Goal: Ask a question: Seek information or help from site administrators or community

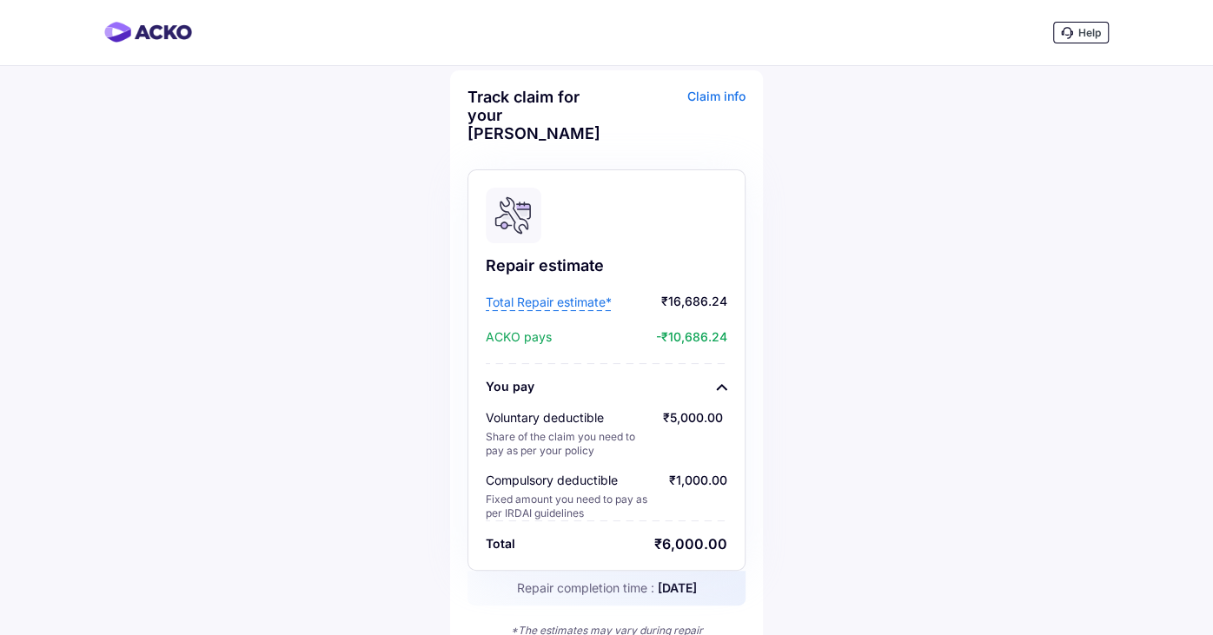
click at [1088, 34] on span "Help" at bounding box center [1089, 32] width 23 height 13
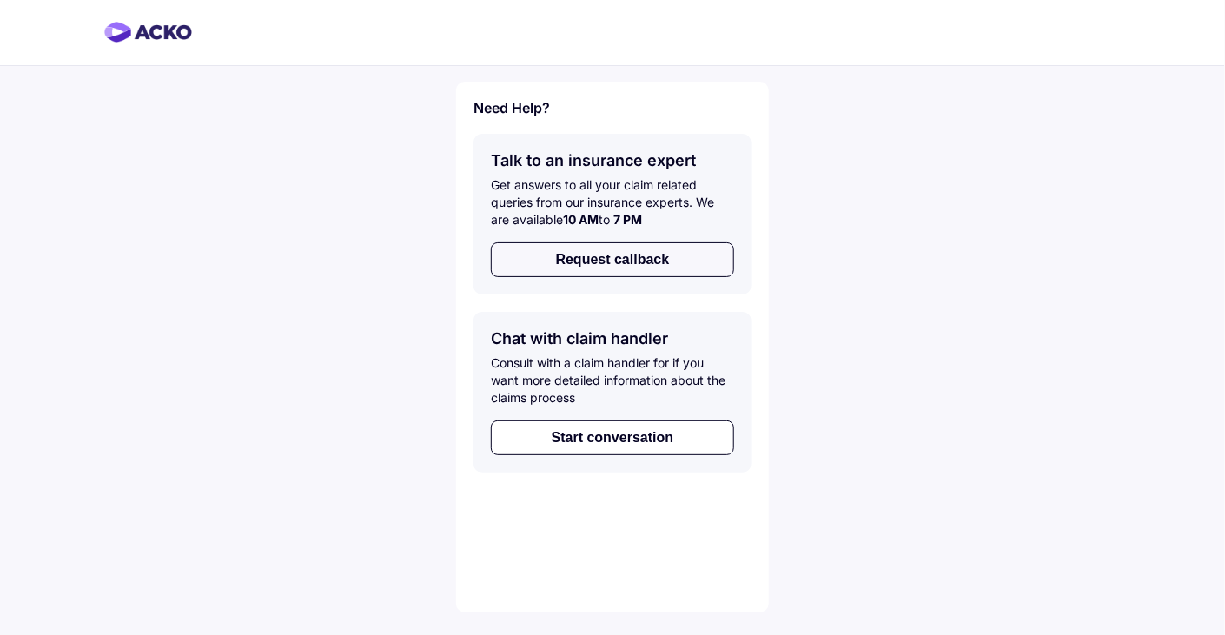
click at [638, 266] on button "Request callback" at bounding box center [612, 259] width 243 height 35
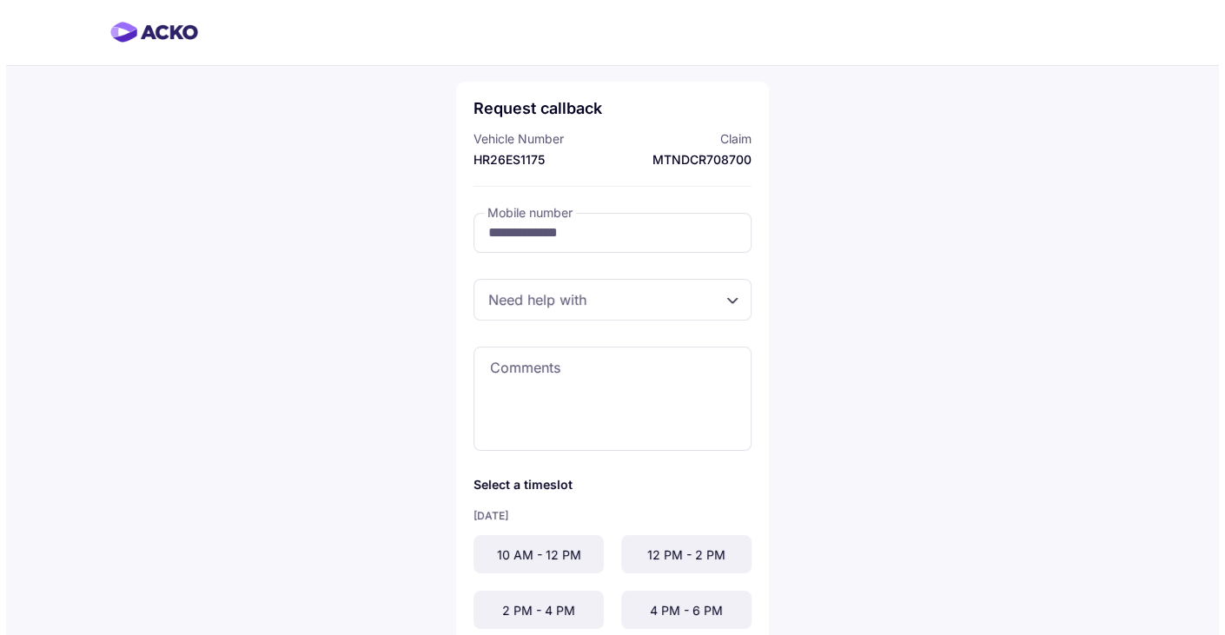
scroll to position [122, 0]
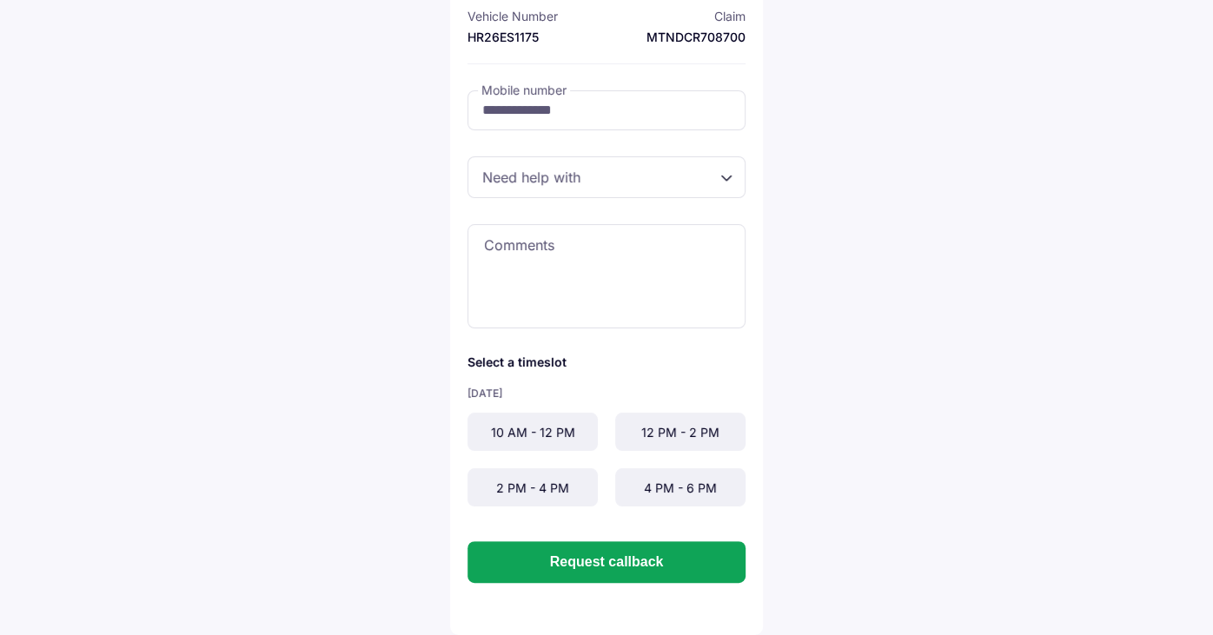
click at [664, 483] on div "4 PM - 6 PM" at bounding box center [680, 487] width 130 height 38
click at [533, 434] on div "10 AM - 12 PM" at bounding box center [532, 432] width 130 height 38
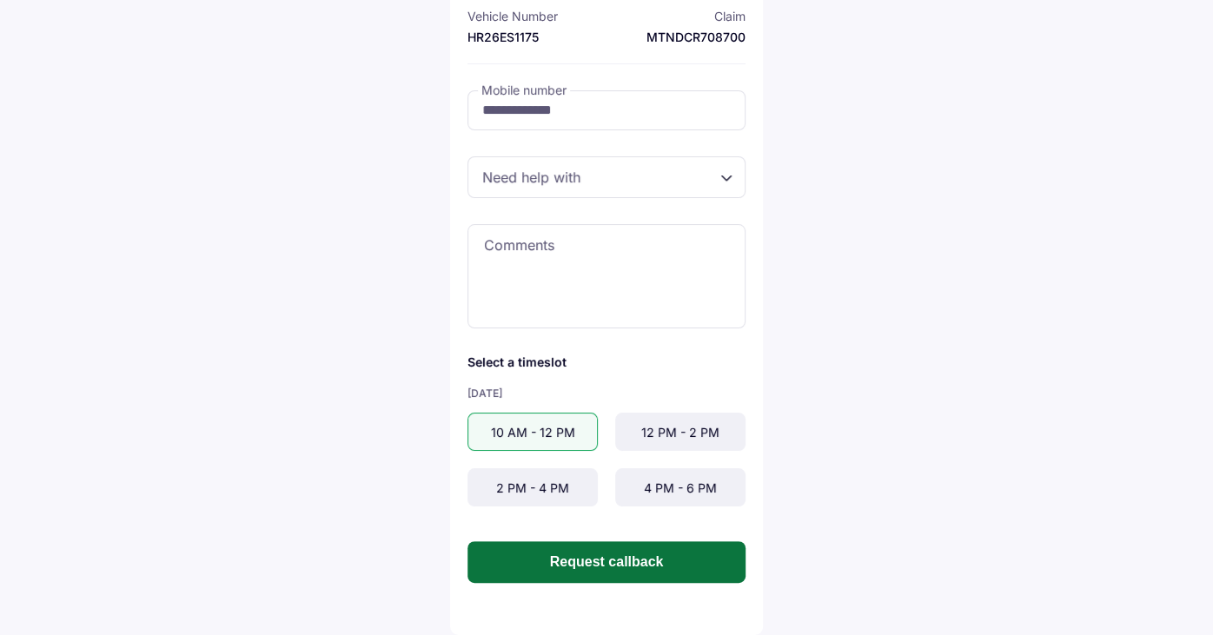
click at [592, 566] on button "Request callback" at bounding box center [606, 562] width 278 height 42
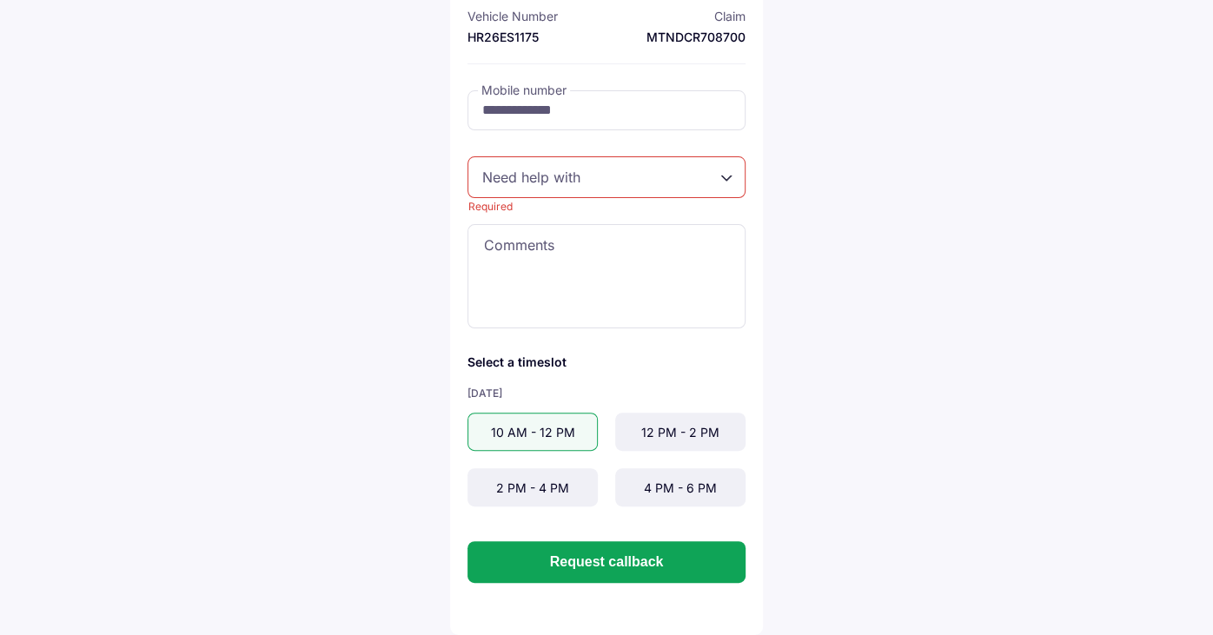
click at [730, 175] on div "Required" at bounding box center [606, 177] width 278 height 42
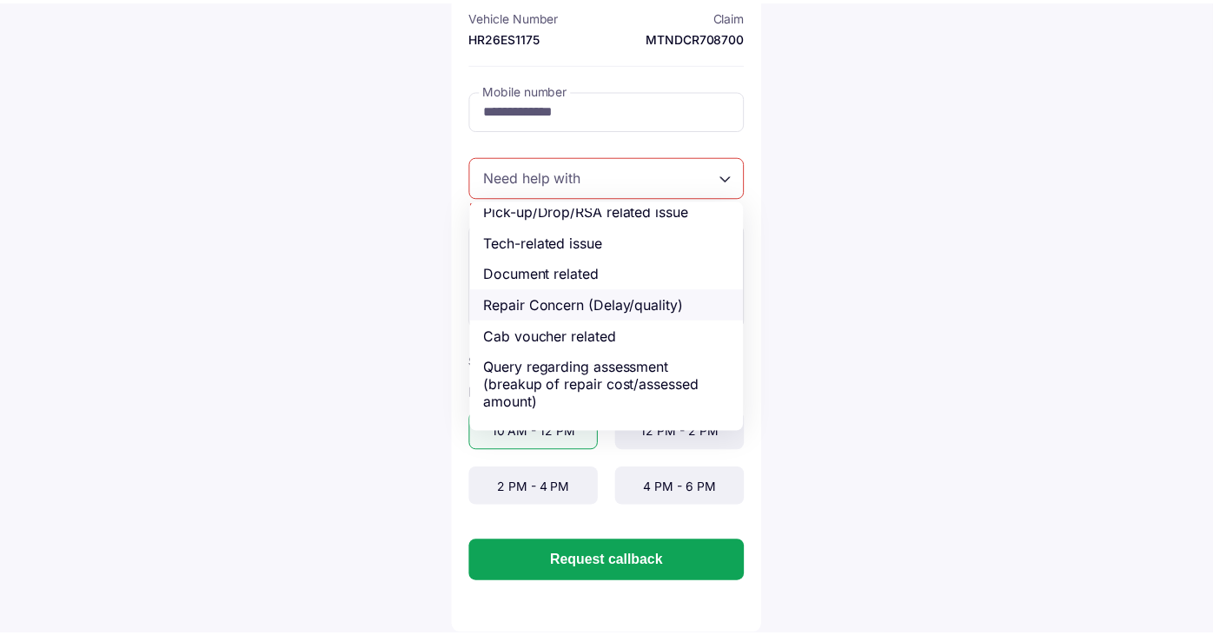
scroll to position [60, 0]
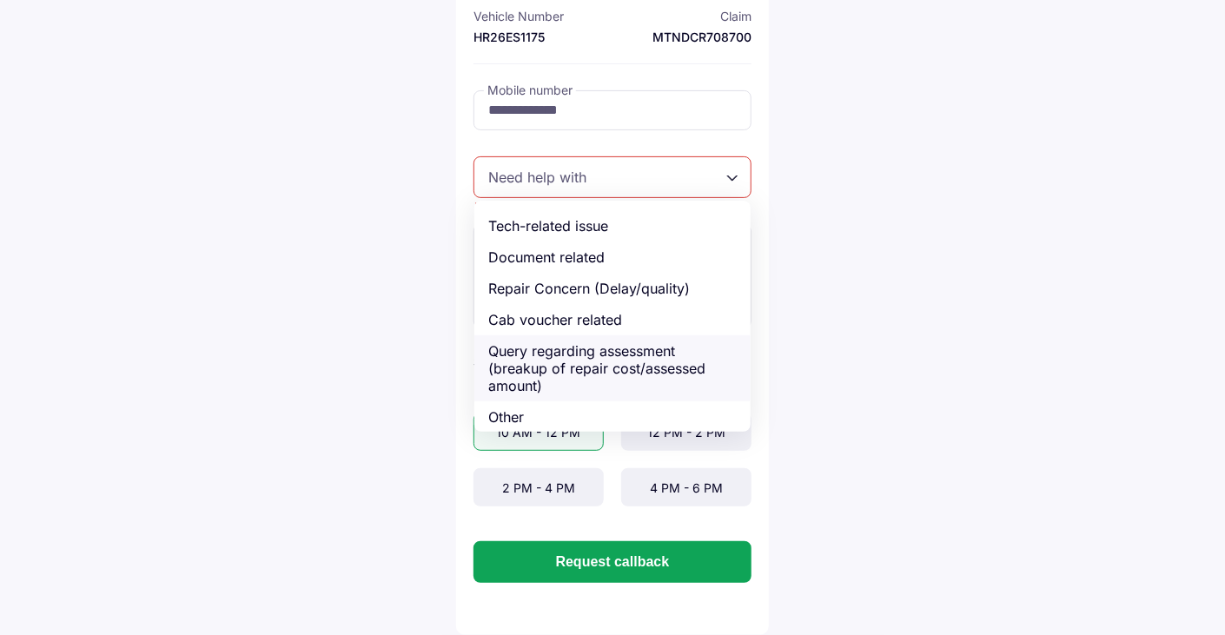
click at [604, 363] on div "Query regarding assessment (breakup of repair cost/assessed amount)" at bounding box center [612, 368] width 276 height 66
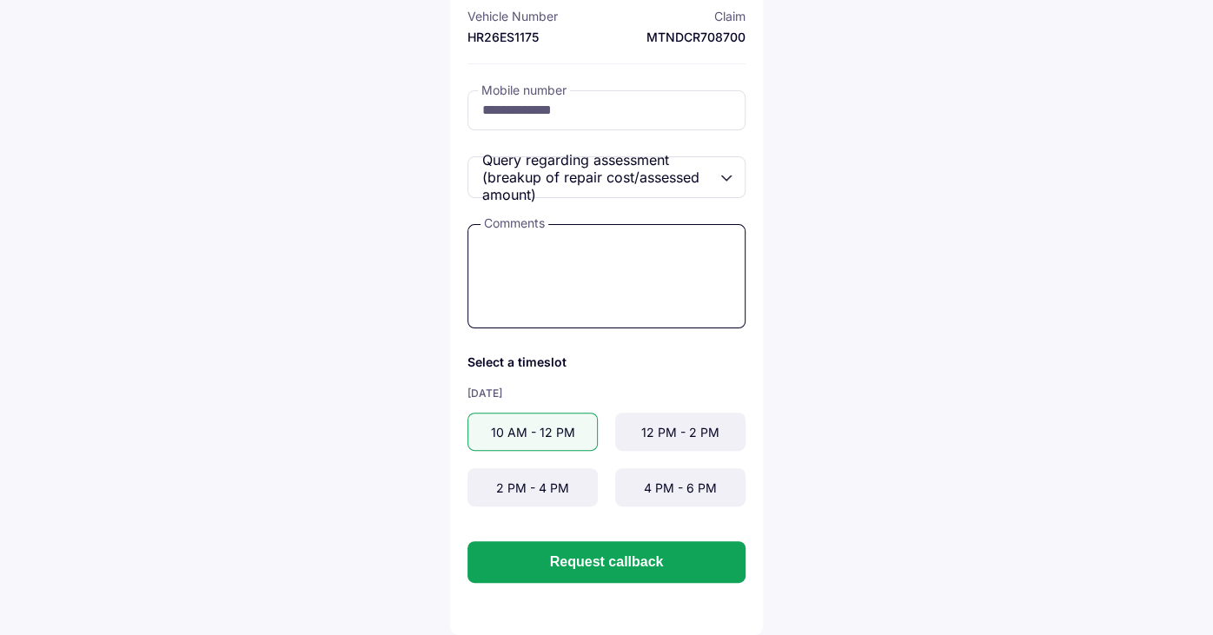
click at [578, 268] on textarea at bounding box center [606, 276] width 278 height 104
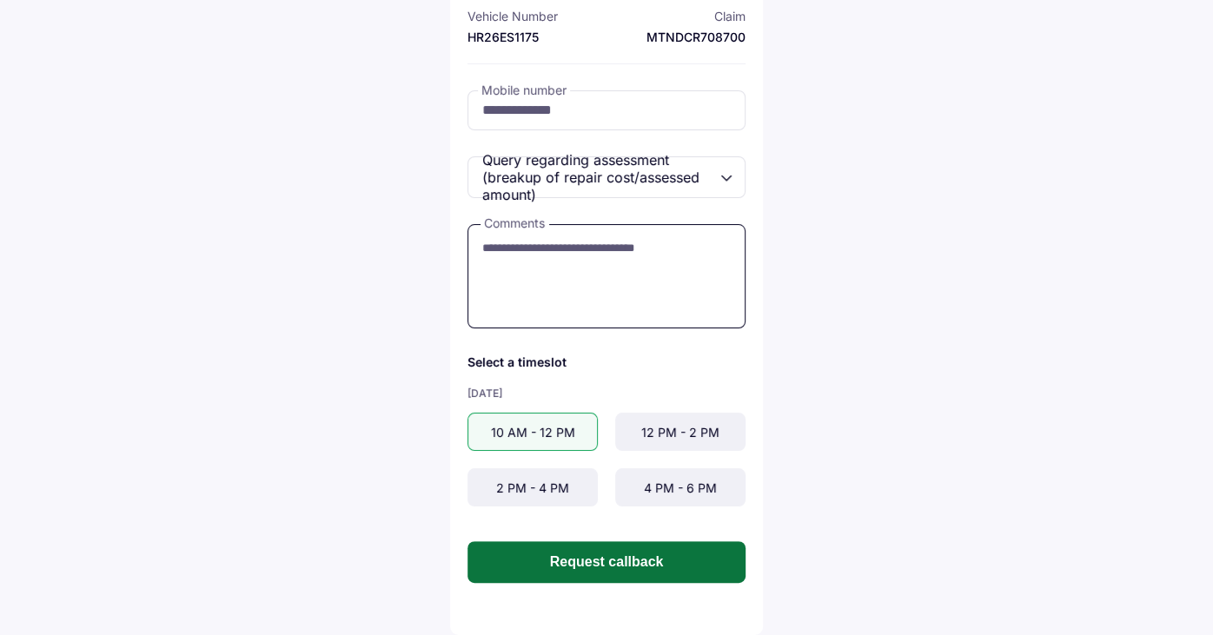
type textarea "**********"
click at [598, 557] on button "Request callback" at bounding box center [606, 562] width 278 height 42
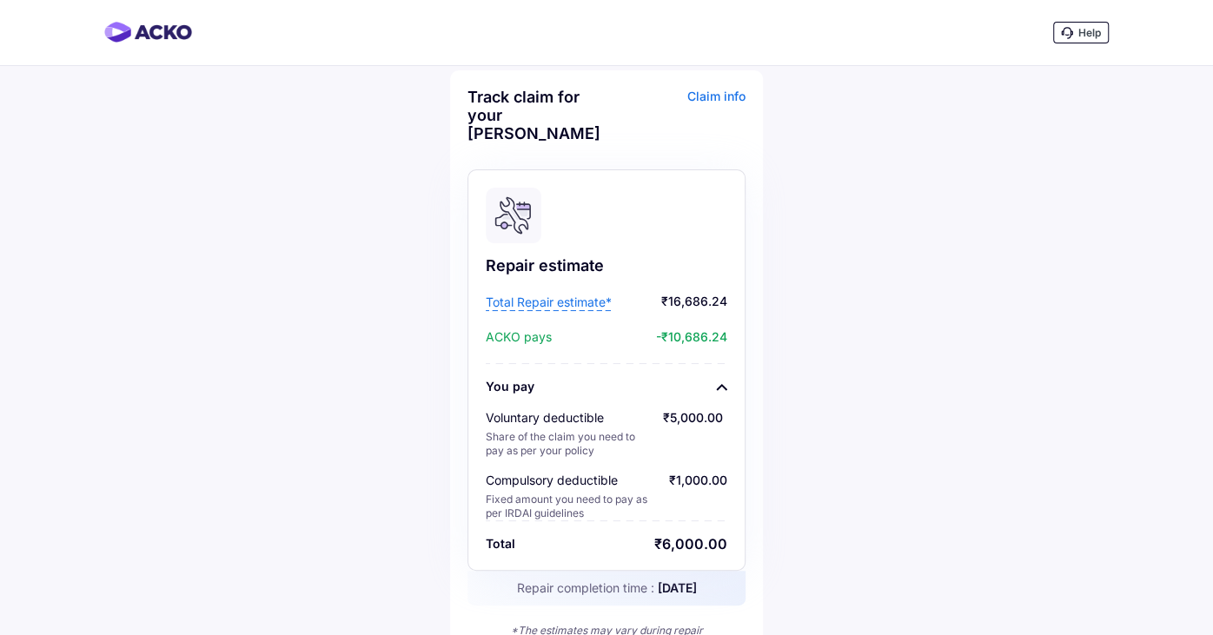
click at [1078, 36] on span "Help" at bounding box center [1089, 32] width 23 height 13
click at [1082, 35] on span "Help" at bounding box center [1089, 32] width 23 height 13
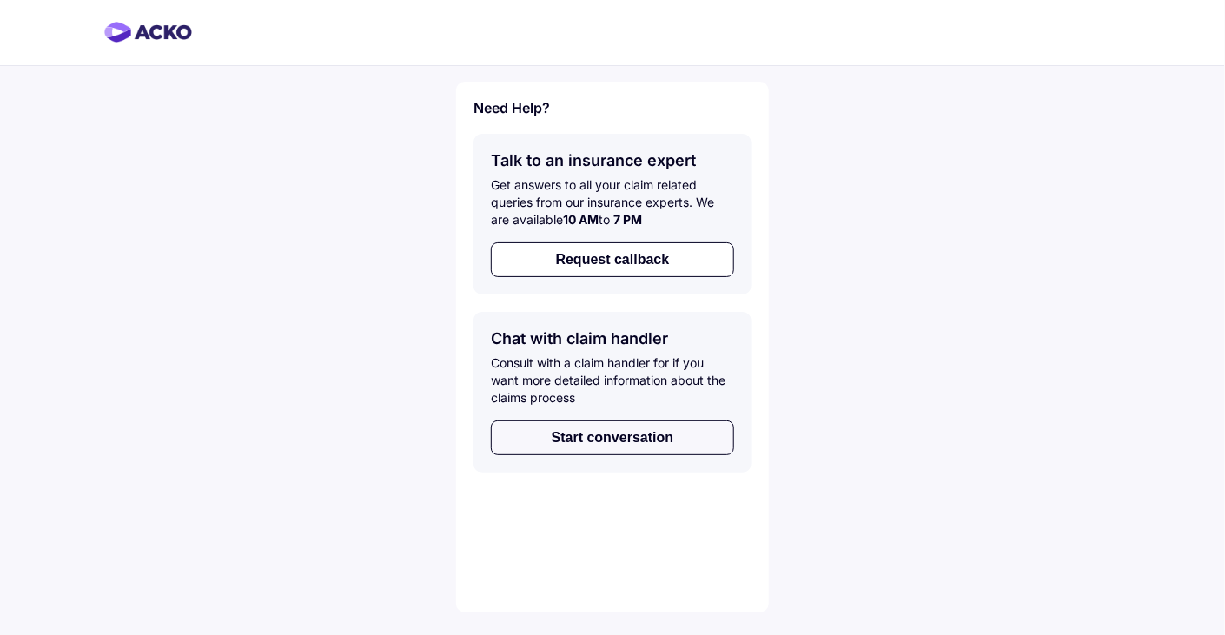
click at [618, 444] on button "Start conversation" at bounding box center [612, 437] width 243 height 35
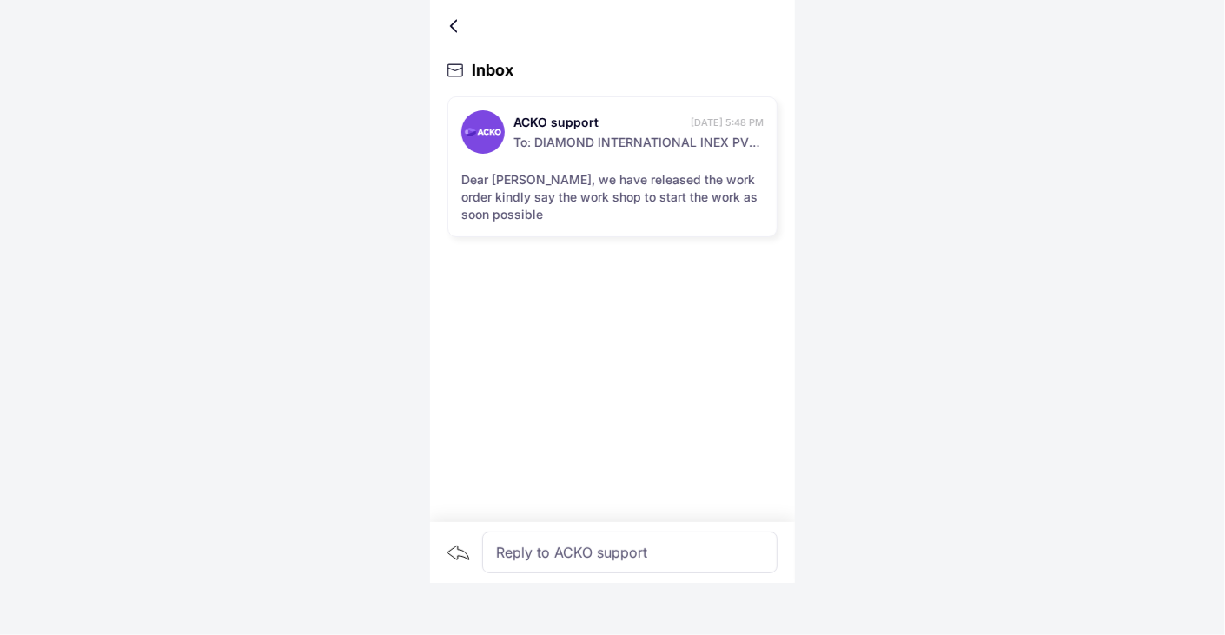
click at [557, 554] on div "Reply to ACKO support" at bounding box center [629, 553] width 295 height 42
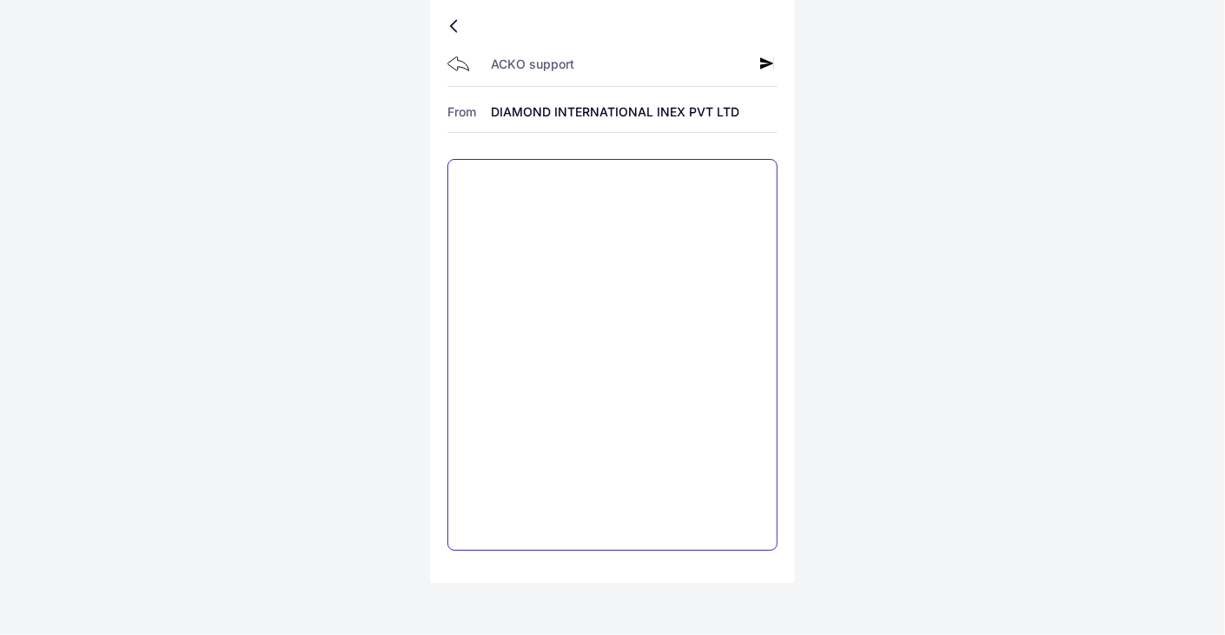
click at [481, 186] on textarea at bounding box center [612, 355] width 330 height 392
type textarea "*"
type textarea "**********"
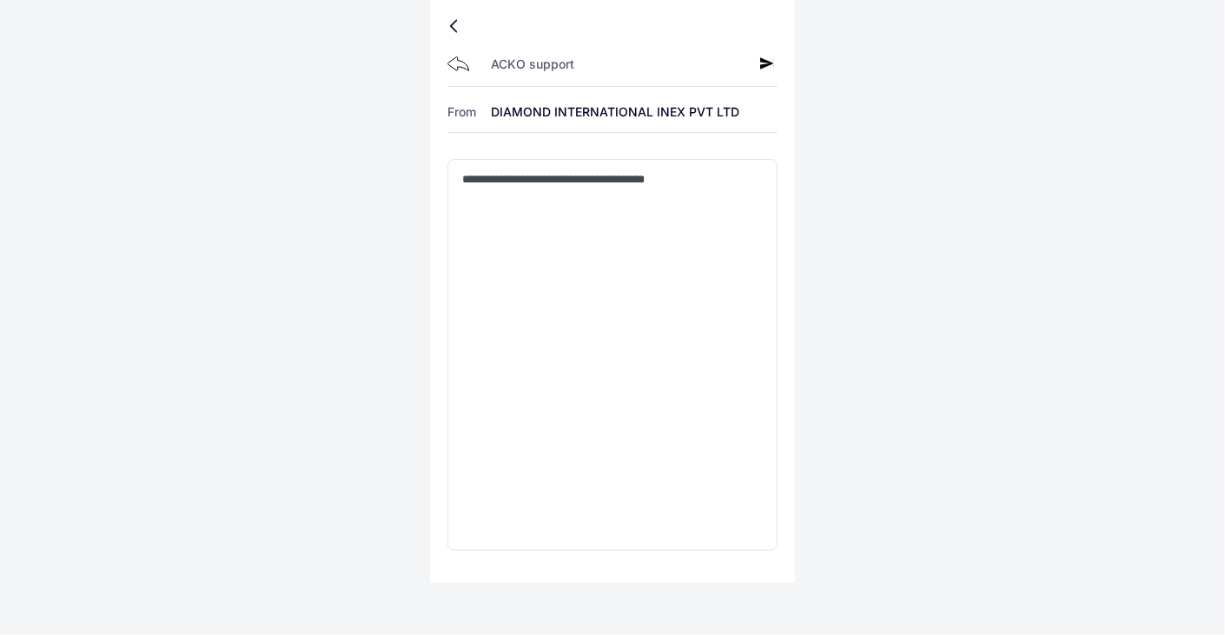
click at [765, 57] on icon at bounding box center [767, 63] width 14 height 14
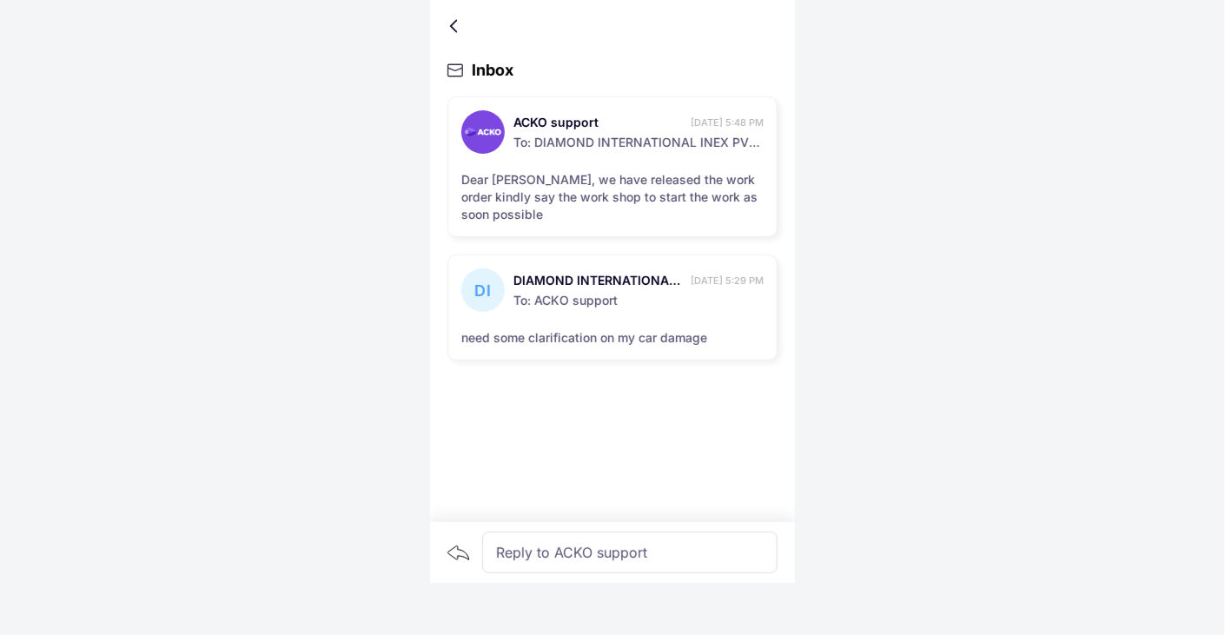
click at [525, 556] on div "Reply to ACKO support" at bounding box center [629, 553] width 295 height 42
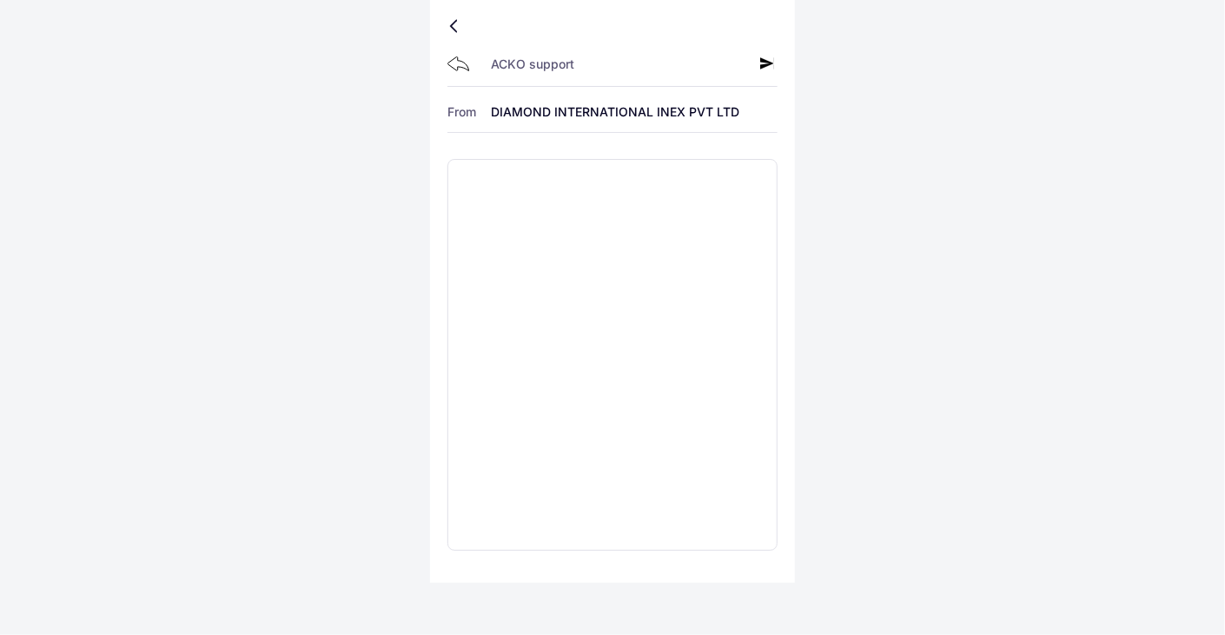
click at [458, 29] on div at bounding box center [457, 26] width 10 height 9
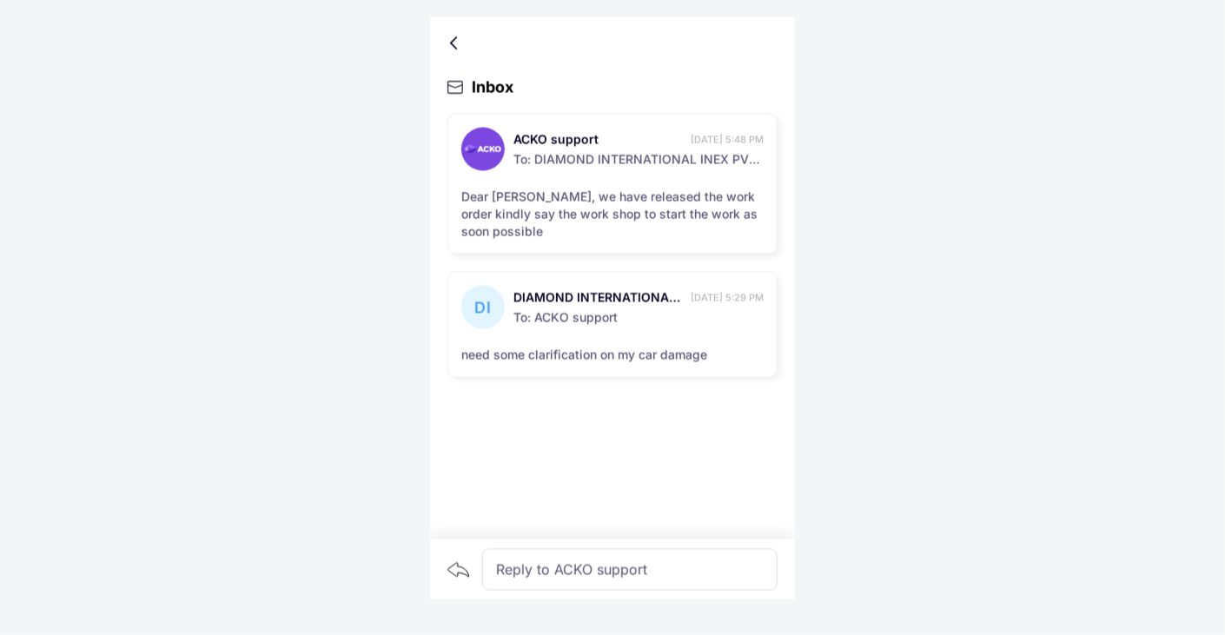
click at [452, 24] on div at bounding box center [457, 26] width 10 height 9
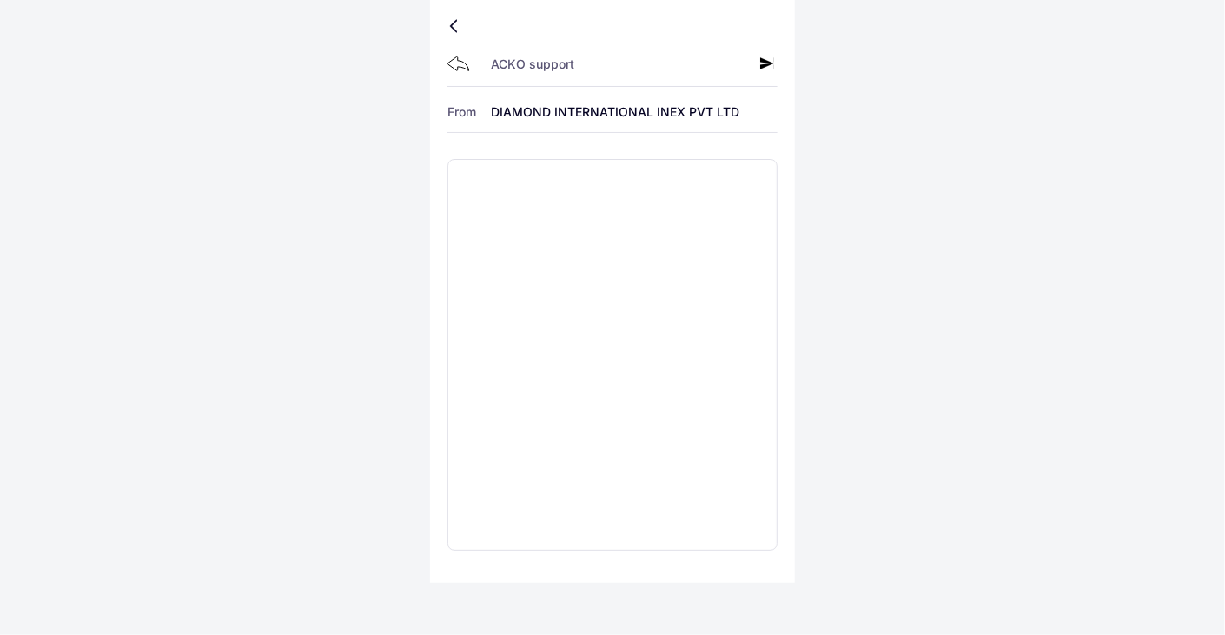
click at [453, 30] on div at bounding box center [457, 26] width 10 height 9
